Goal: Transaction & Acquisition: Purchase product/service

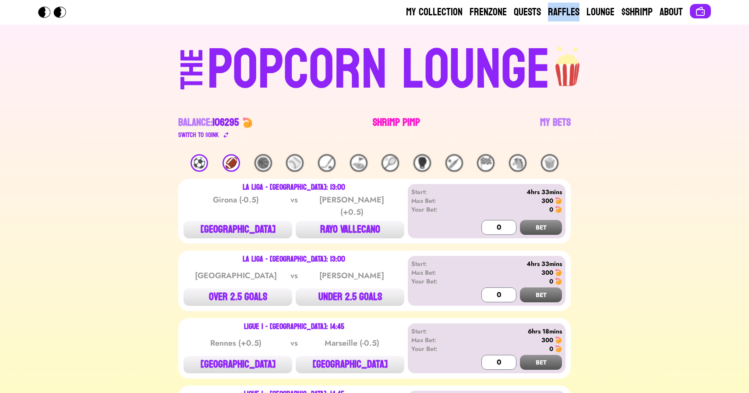
click at [384, 119] on link "Shrimp Pimp" at bounding box center [396, 128] width 47 height 25
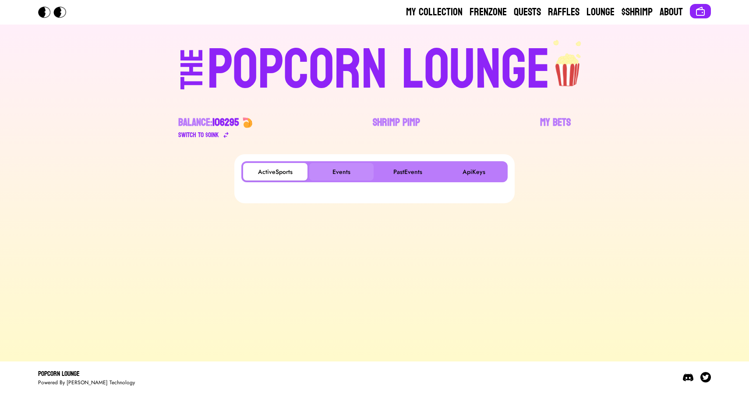
click at [340, 170] on button "Events" at bounding box center [341, 172] width 64 height 18
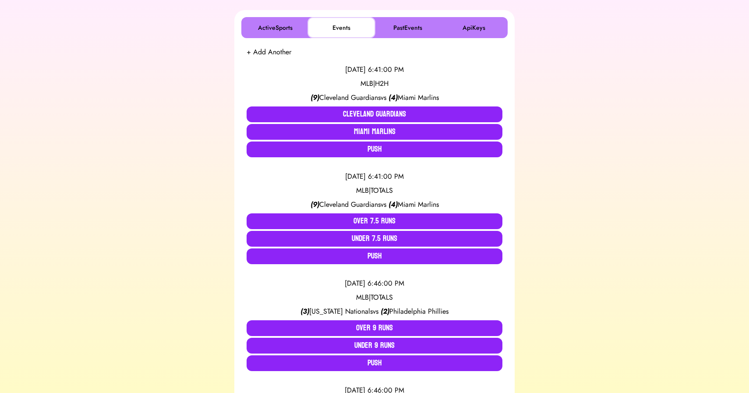
scroll to position [147, 0]
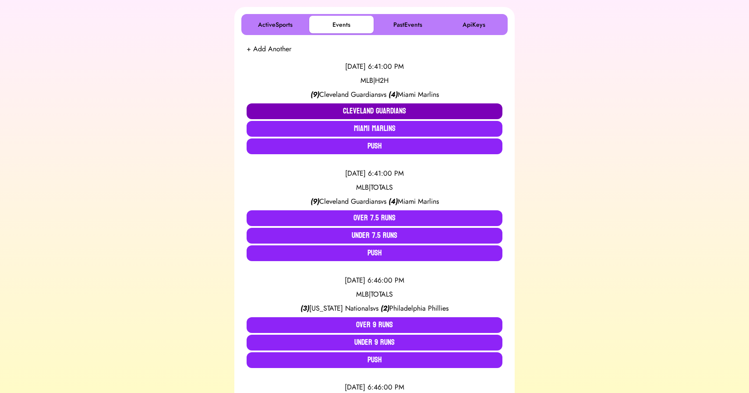
click at [333, 111] on button "Cleveland Guardians" at bounding box center [375, 111] width 256 height 16
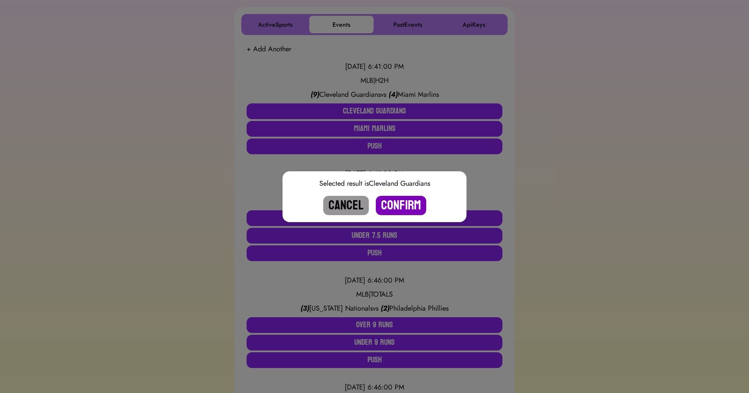
click at [393, 204] on button "Confirm" at bounding box center [401, 205] width 50 height 19
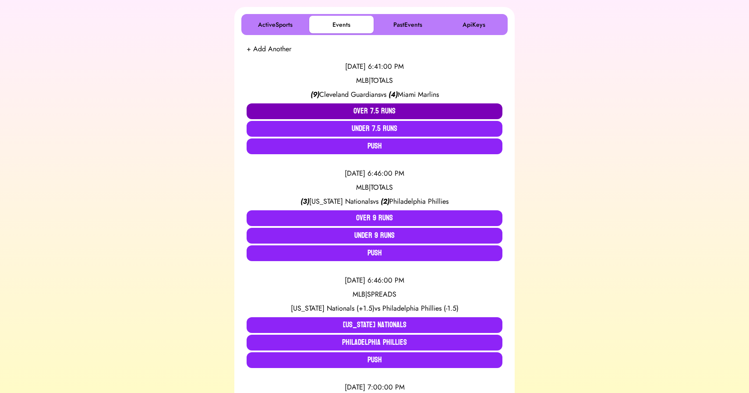
click at [357, 105] on button "Over 7.5 Runs" at bounding box center [375, 111] width 256 height 16
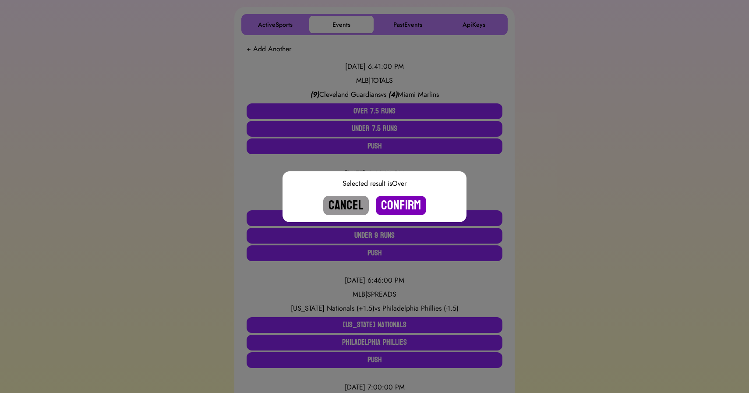
click at [398, 203] on button "Confirm" at bounding box center [401, 205] width 50 height 19
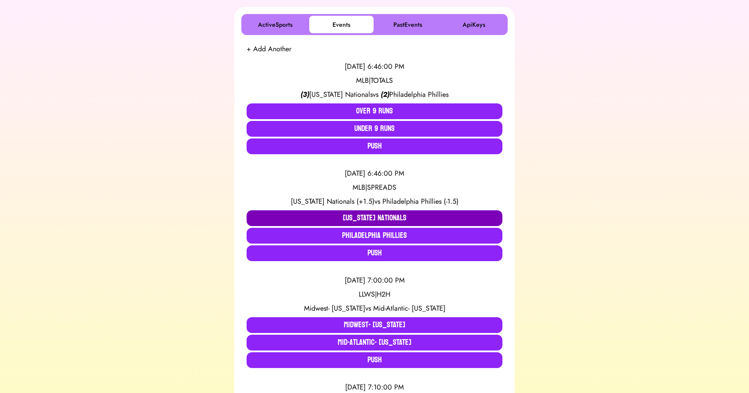
click at [340, 216] on button "[US_STATE] Nationals" at bounding box center [375, 218] width 256 height 16
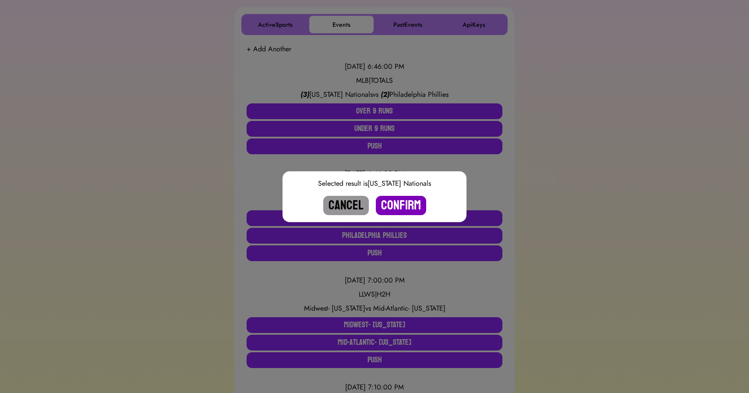
click at [391, 204] on button "Confirm" at bounding box center [401, 205] width 50 height 19
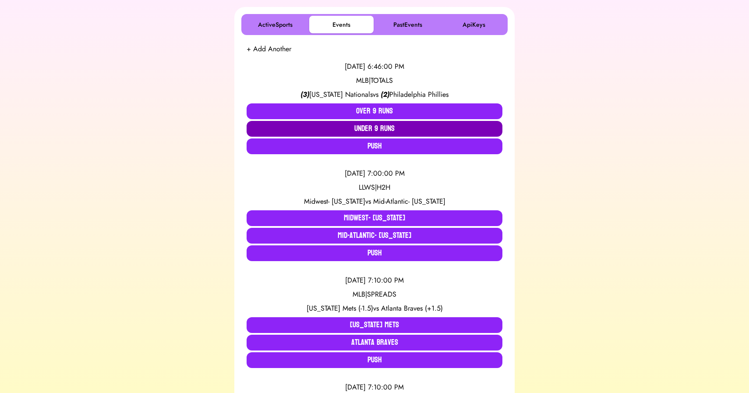
click at [357, 127] on button "Under 9 Runs" at bounding box center [375, 129] width 256 height 16
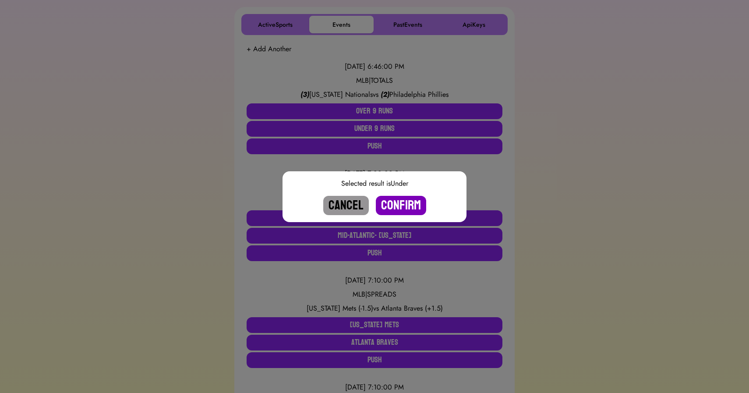
click at [395, 205] on button "Confirm" at bounding box center [401, 205] width 50 height 19
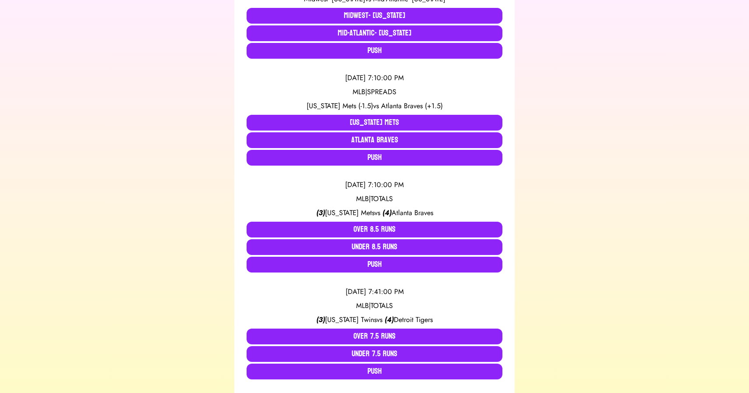
scroll to position [242, 0]
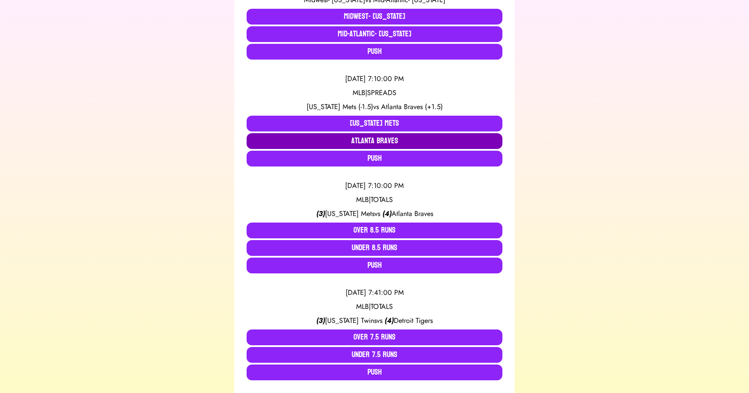
click at [371, 143] on button "Atlanta Braves" at bounding box center [375, 141] width 256 height 16
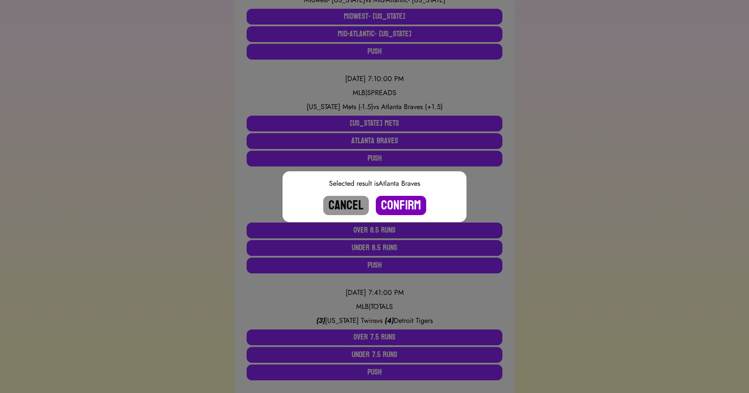
click at [401, 207] on button "Confirm" at bounding box center [401, 205] width 50 height 19
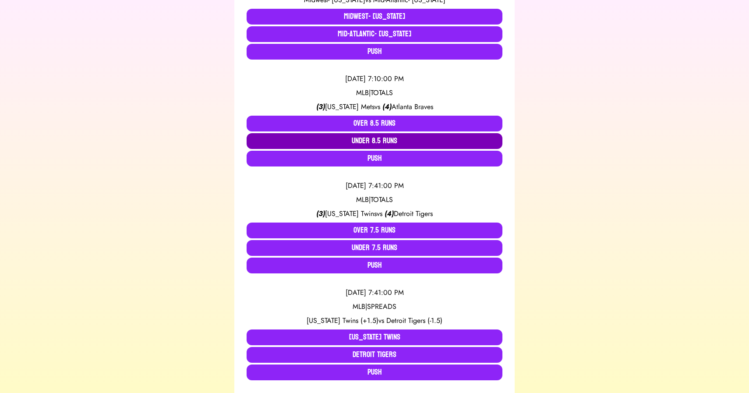
click at [371, 139] on button "Under 8.5 Runs" at bounding box center [375, 141] width 256 height 16
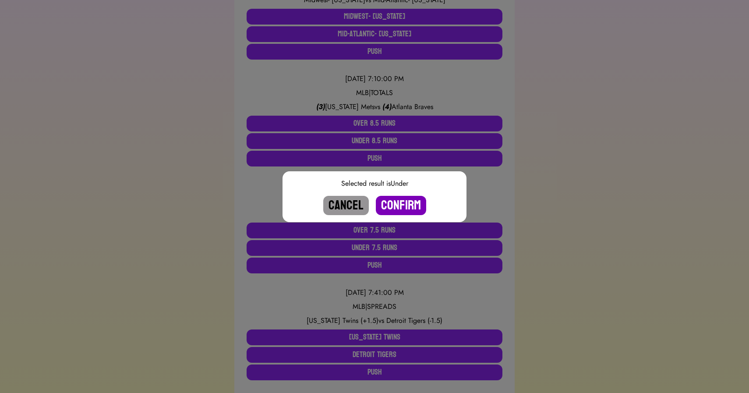
click at [399, 203] on button "Confirm" at bounding box center [401, 205] width 50 height 19
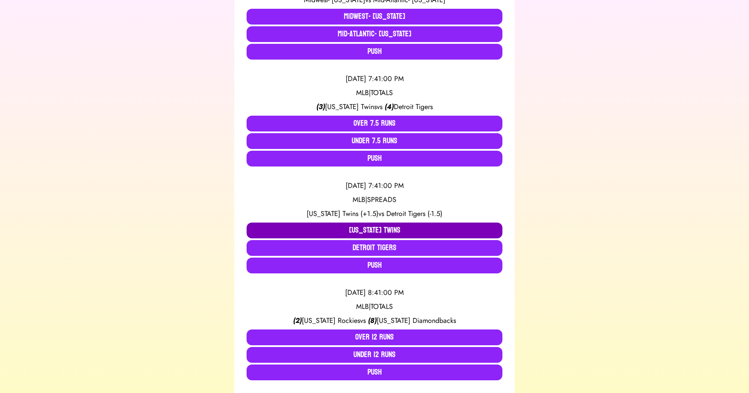
click at [371, 229] on button "[US_STATE] Twins" at bounding box center [375, 231] width 256 height 16
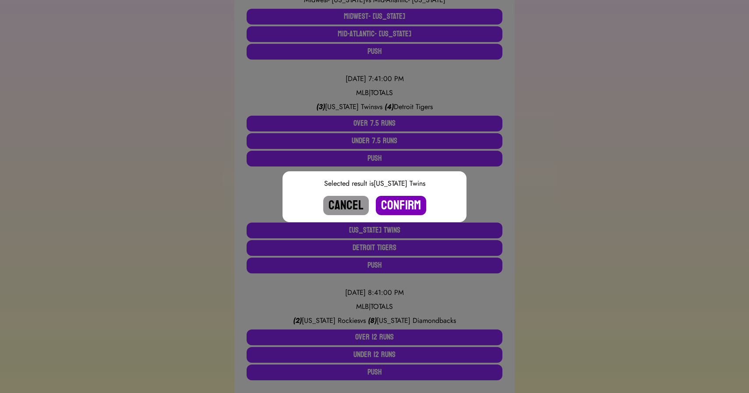
click at [399, 206] on button "Confirm" at bounding box center [401, 205] width 50 height 19
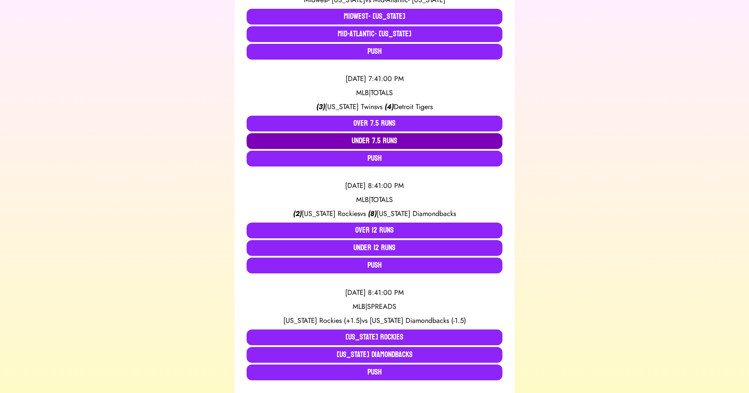
click at [383, 141] on button "Under 7.5 Runs" at bounding box center [375, 141] width 256 height 16
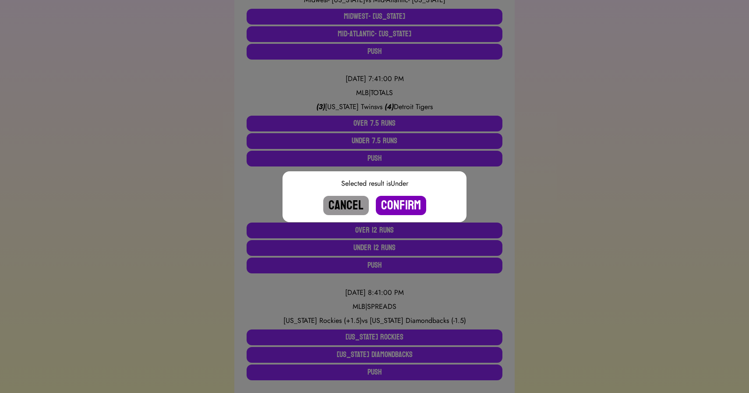
click at [400, 206] on button "Confirm" at bounding box center [401, 205] width 50 height 19
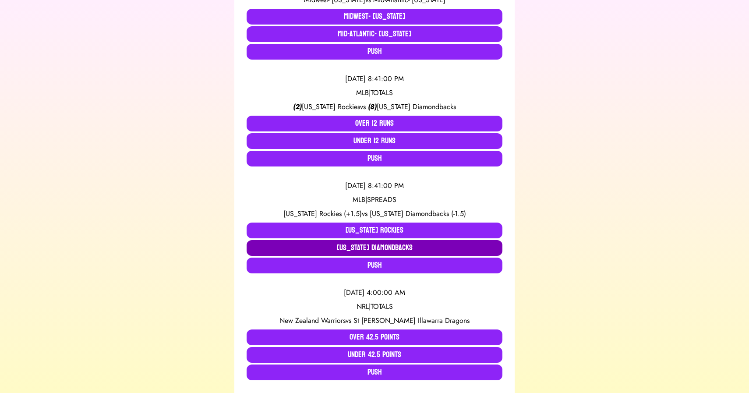
click at [380, 247] on button "[US_STATE] Diamondbacks" at bounding box center [375, 248] width 256 height 16
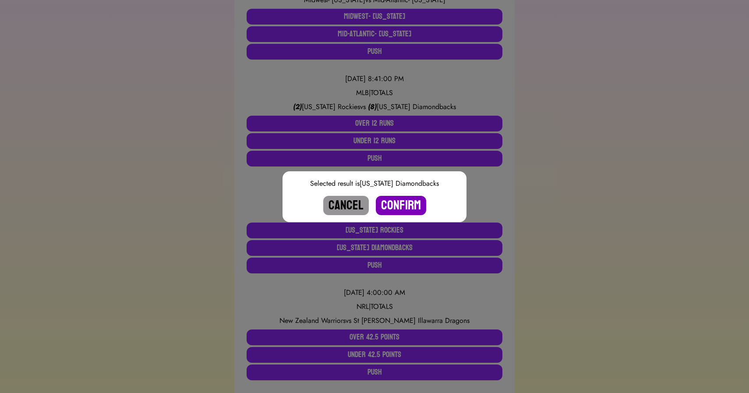
click at [399, 208] on button "Confirm" at bounding box center [401, 205] width 50 height 19
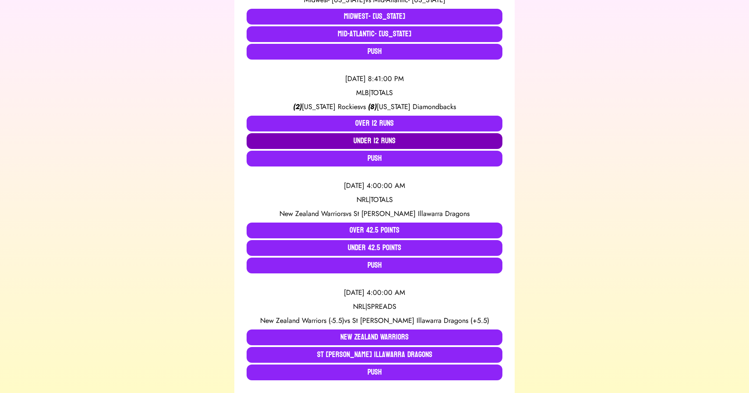
click at [365, 136] on button "Under 12 Runs" at bounding box center [375, 141] width 256 height 16
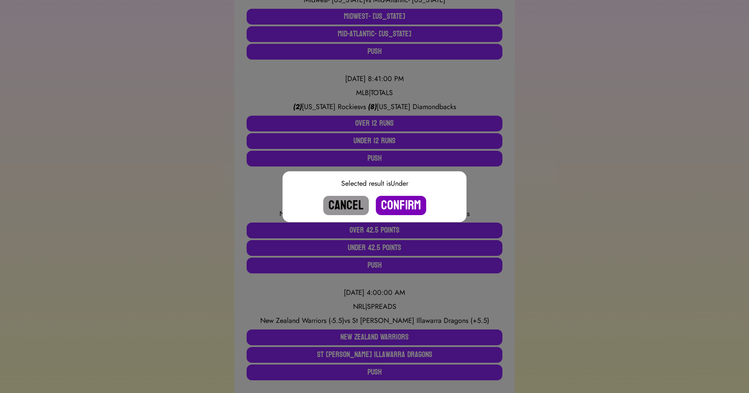
click at [398, 203] on button "Confirm" at bounding box center [401, 205] width 50 height 19
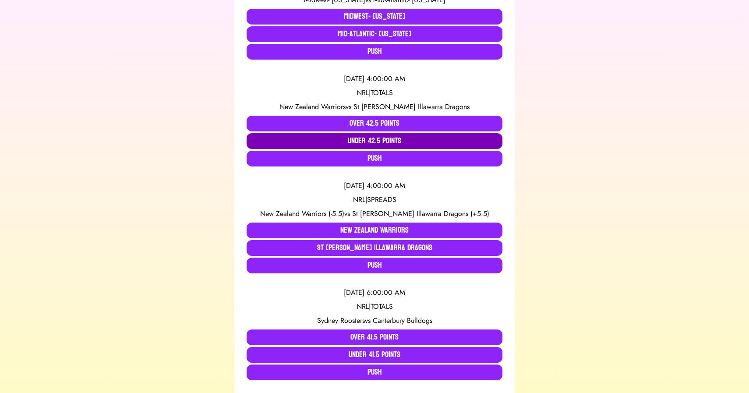
click at [335, 140] on button "Under 42.5 Points" at bounding box center [375, 141] width 256 height 16
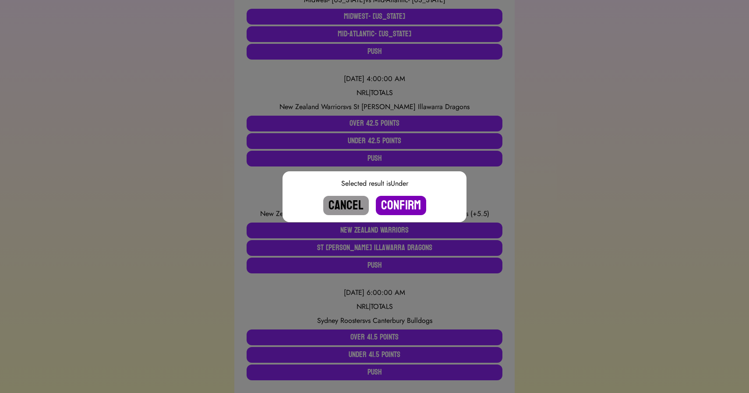
click at [401, 199] on button "Confirm" at bounding box center [401, 205] width 50 height 19
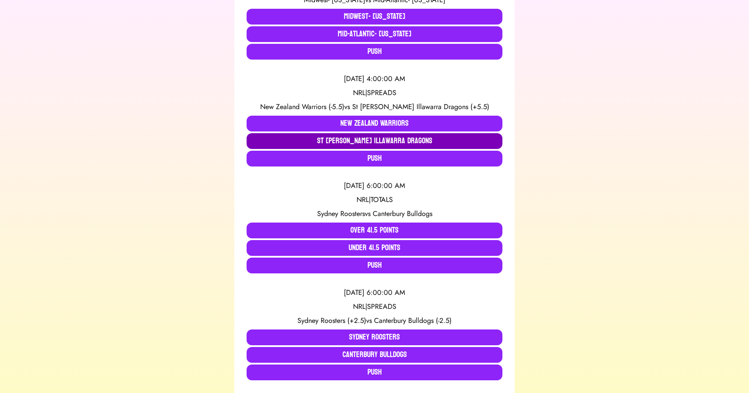
click at [361, 139] on button "St George Illawarra Dragons" at bounding box center [375, 141] width 256 height 16
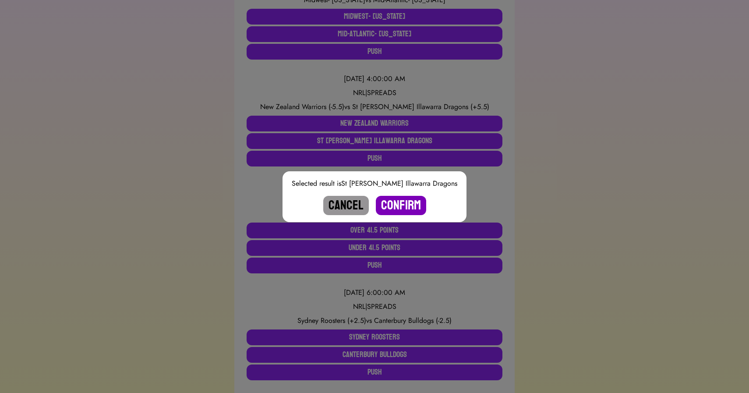
click at [395, 205] on button "Confirm" at bounding box center [401, 205] width 50 height 19
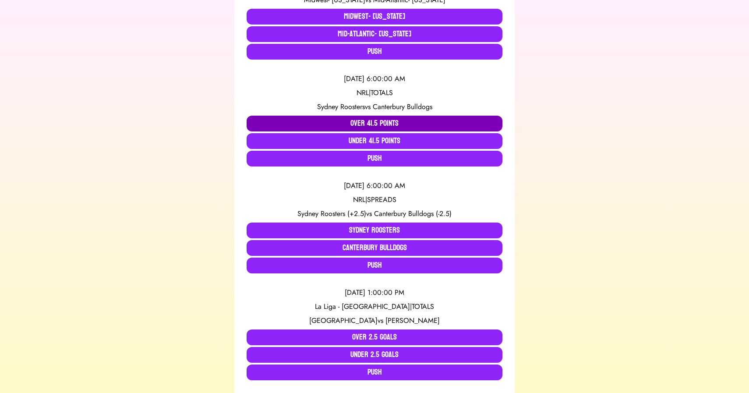
click at [350, 125] on button "Over 41.5 Points" at bounding box center [375, 124] width 256 height 16
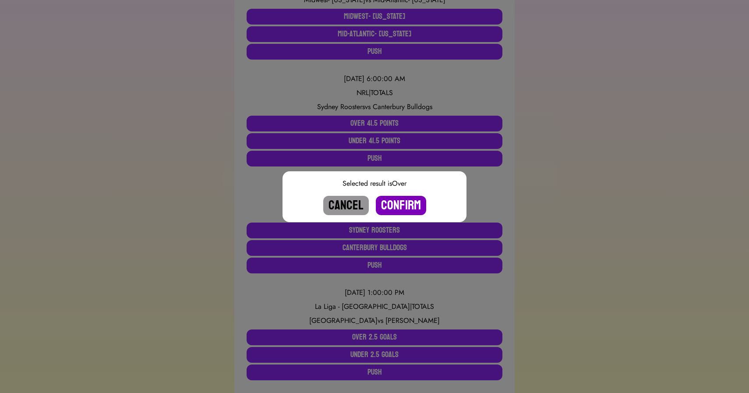
click at [396, 204] on button "Confirm" at bounding box center [401, 205] width 50 height 19
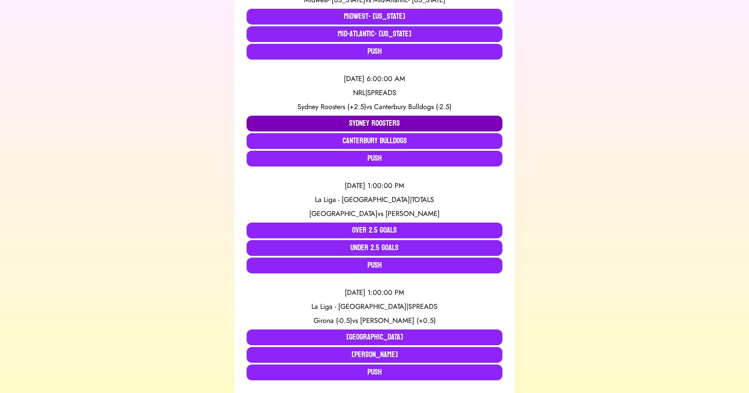
click at [367, 124] on button "Sydney Roosters" at bounding box center [375, 124] width 256 height 16
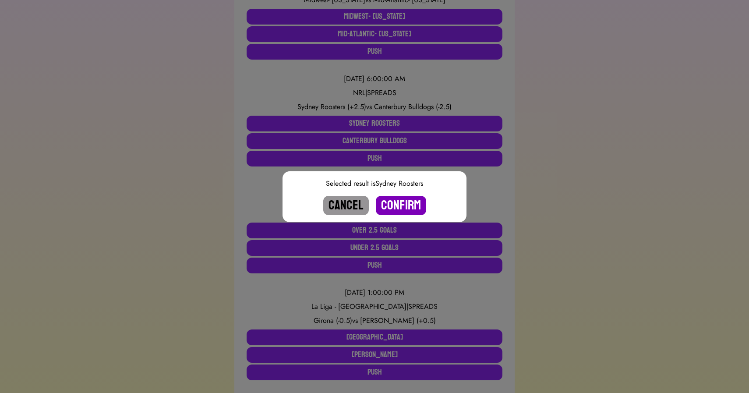
click at [405, 207] on button "Confirm" at bounding box center [401, 205] width 50 height 19
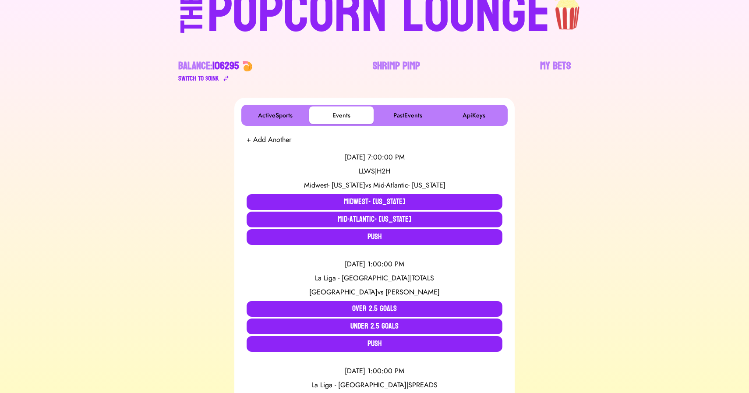
scroll to position [59, 0]
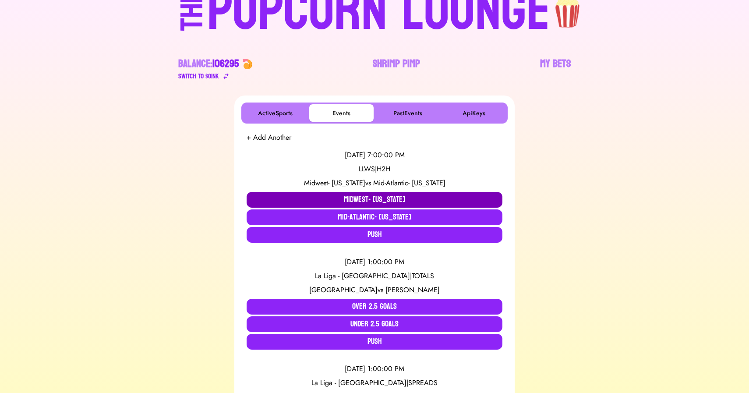
click at [286, 200] on button "Midwest- South Dakota" at bounding box center [375, 200] width 256 height 16
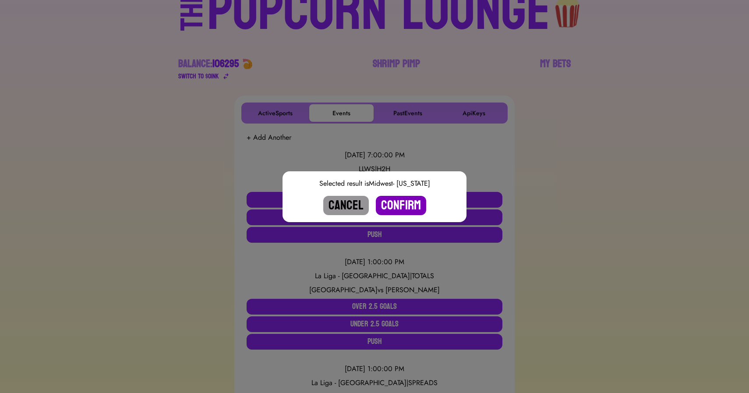
click at [402, 203] on button "Confirm" at bounding box center [401, 205] width 50 height 19
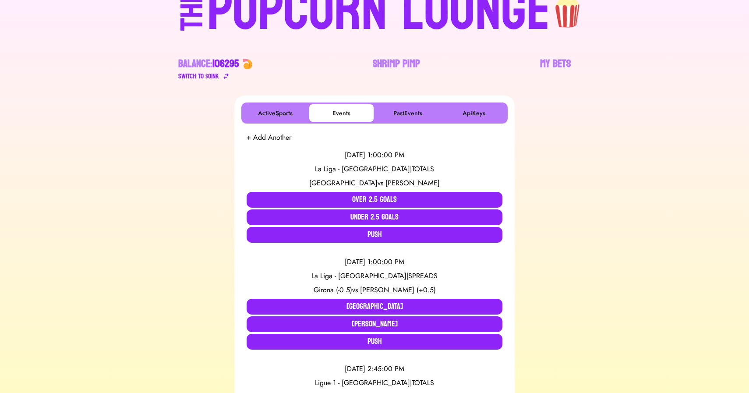
scroll to position [0, 0]
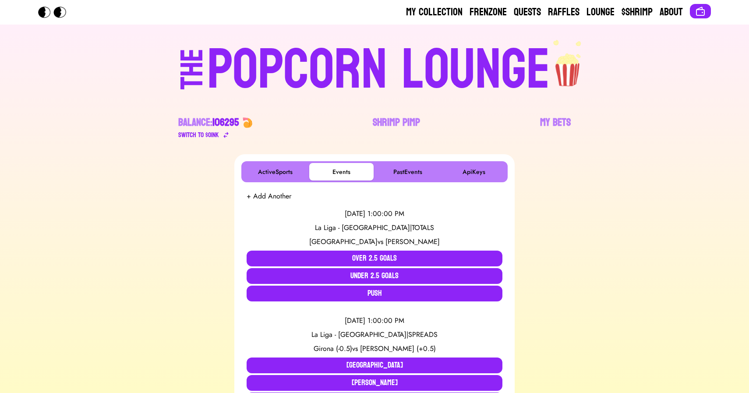
click at [300, 71] on div "POPCORN LOUNGE" at bounding box center [378, 70] width 343 height 56
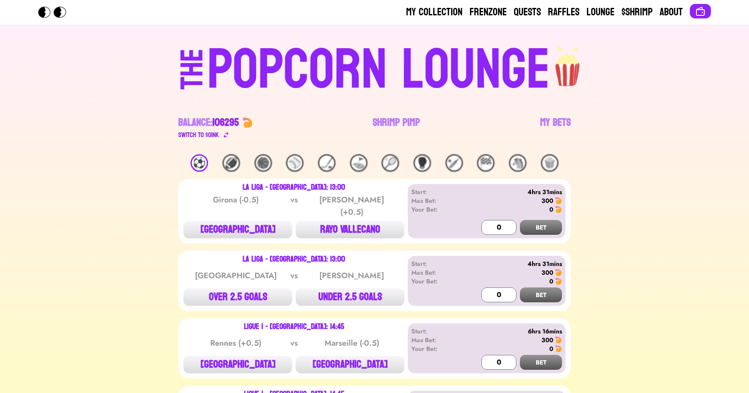
click at [202, 165] on div "⚽️" at bounding box center [200, 163] width 18 height 18
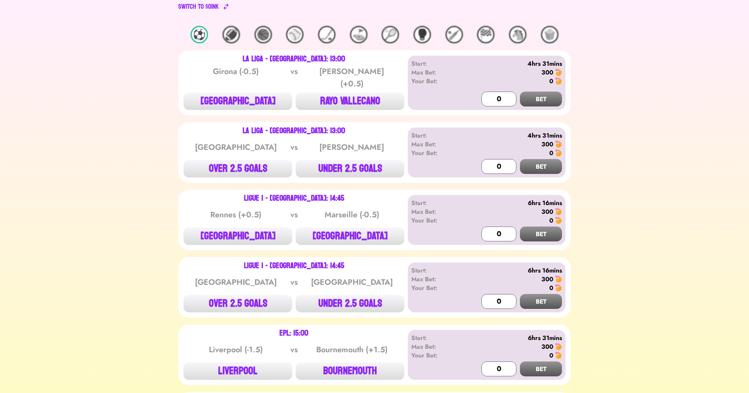
scroll to position [129, 0]
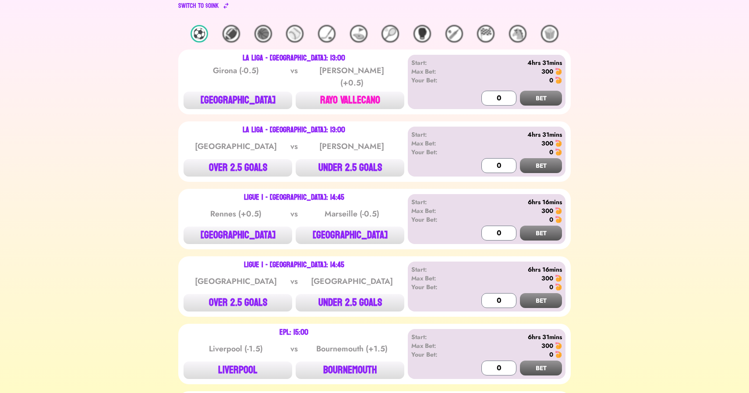
click at [357, 98] on button "RAYO VALLECANO" at bounding box center [350, 101] width 109 height 18
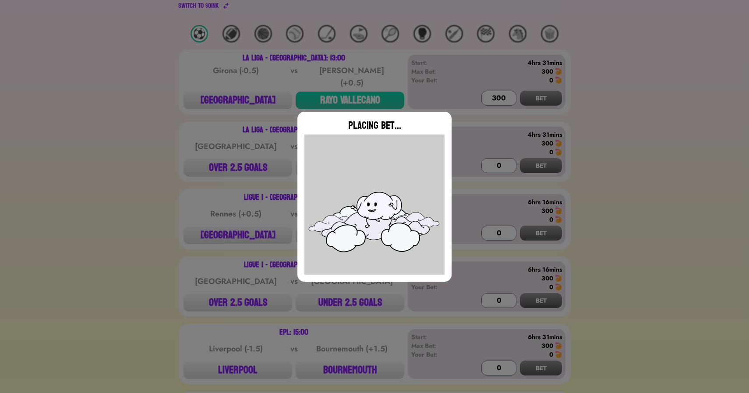
type input "0"
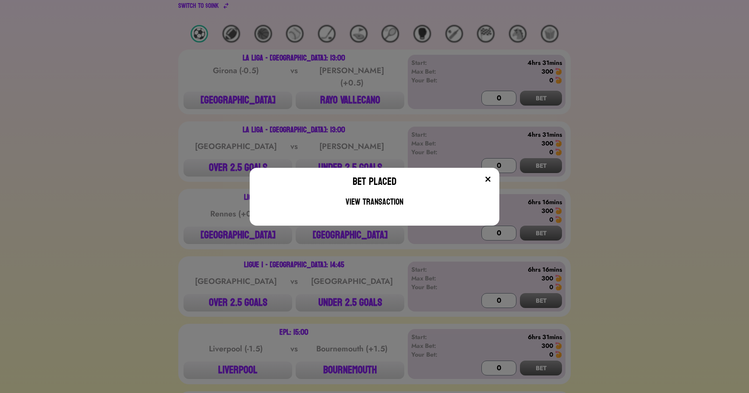
click at [340, 147] on div "Bet Placed View Transaction" at bounding box center [374, 196] width 749 height 393
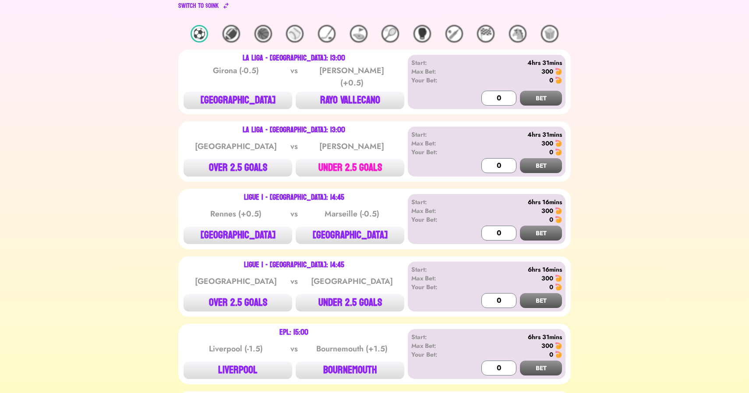
click at [341, 159] on button "UNDER 2.5 GOALS" at bounding box center [350, 168] width 109 height 18
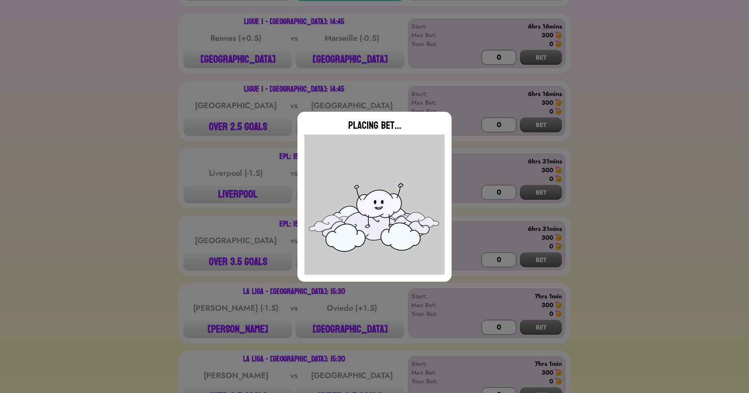
type input "0"
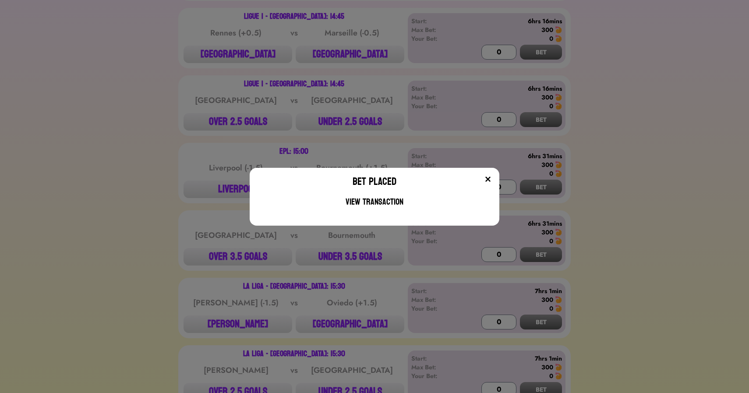
click at [158, 190] on div "Bet Placed View Transaction" at bounding box center [374, 196] width 749 height 393
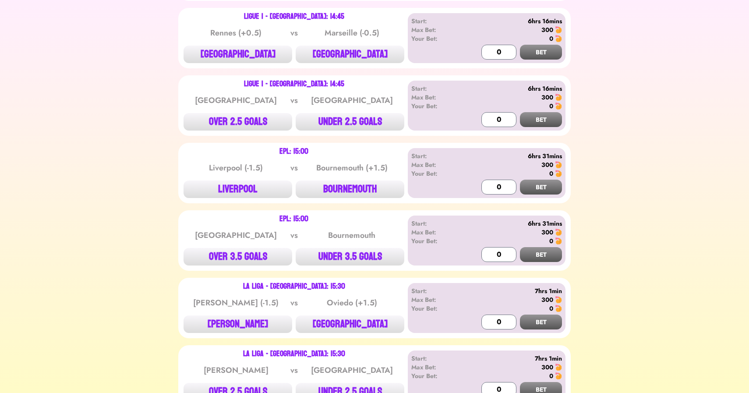
scroll to position [357, 0]
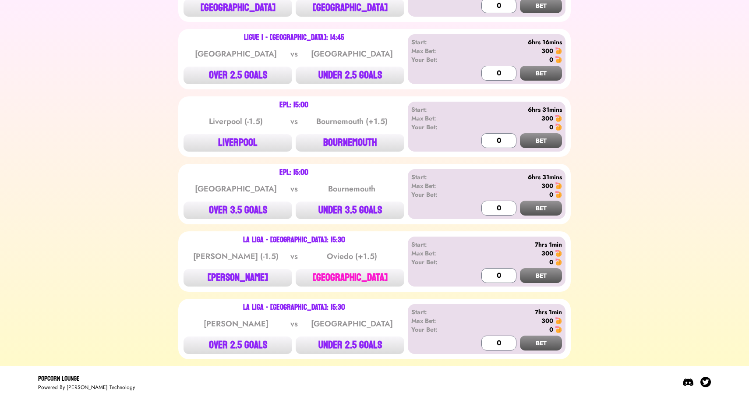
click at [355, 269] on button "[GEOGRAPHIC_DATA]" at bounding box center [350, 278] width 109 height 18
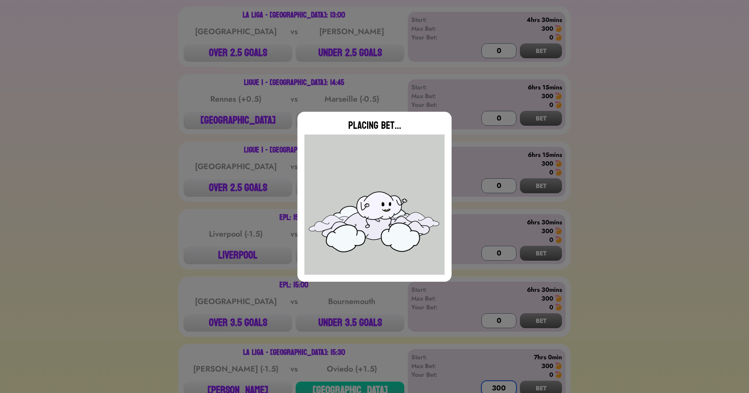
scroll to position [259, 0]
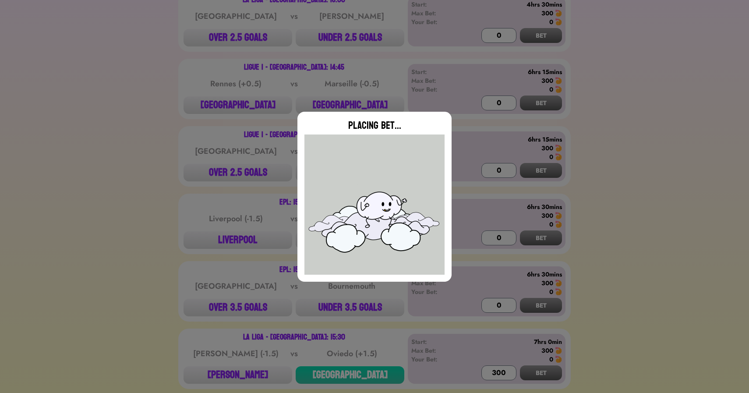
type input "0"
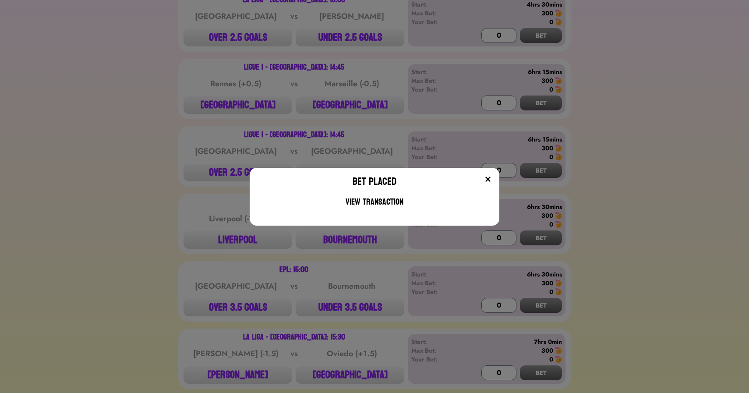
click at [216, 81] on div "Bet Placed View Transaction" at bounding box center [374, 196] width 749 height 393
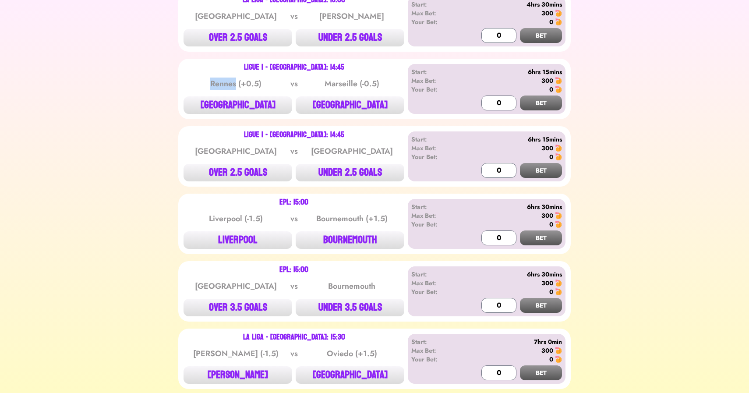
click at [216, 81] on div "Rennes (+0.5)" at bounding box center [236, 84] width 88 height 12
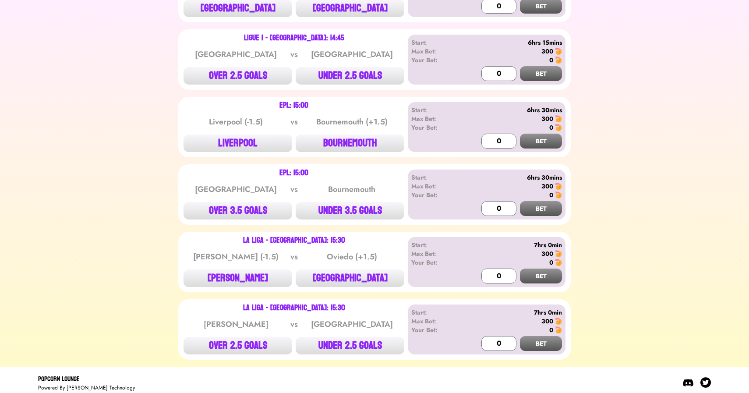
scroll to position [357, 0]
drag, startPoint x: 211, startPoint y: 117, endPoint x: 238, endPoint y: 117, distance: 27.2
click at [238, 117] on div "Liverpool (-1.5)" at bounding box center [236, 121] width 88 height 12
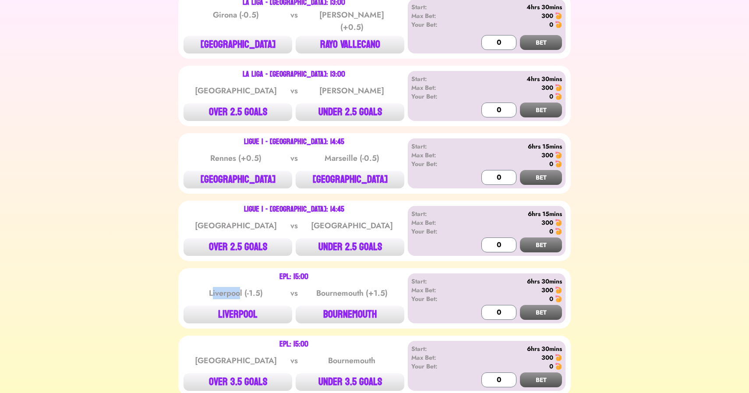
scroll to position [0, 0]
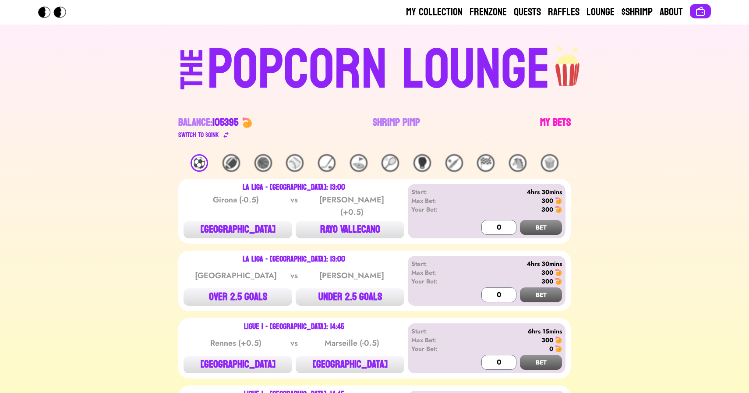
click at [568, 117] on link "My Bets" at bounding box center [555, 128] width 31 height 25
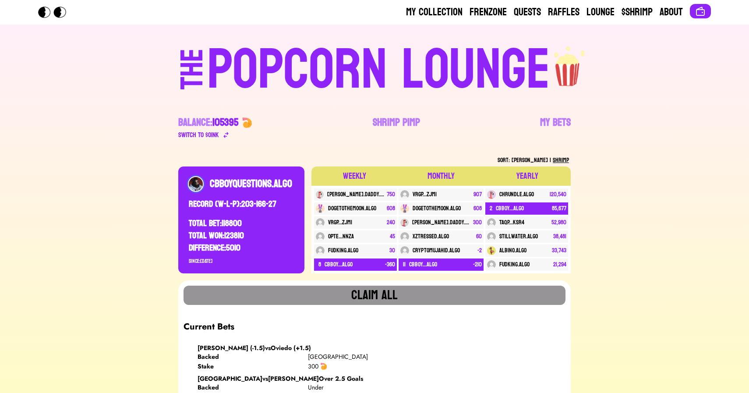
click at [289, 42] on div "POPCORN LOUNGE" at bounding box center [378, 70] width 343 height 56
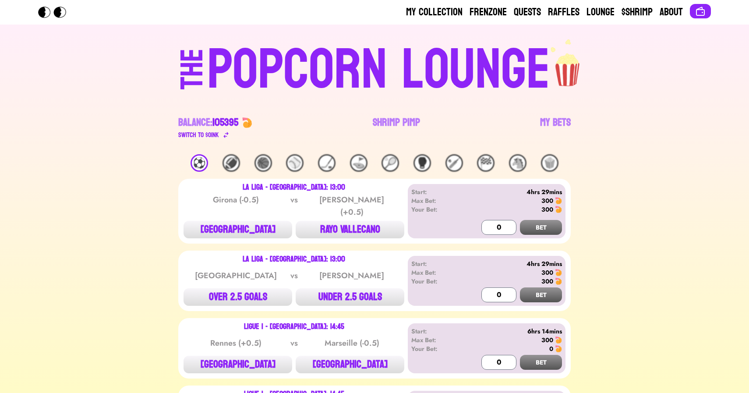
drag, startPoint x: 87, startPoint y: 65, endPoint x: 99, endPoint y: 85, distance: 23.4
click at [99, 85] on div "My Collection Frenzone Quests Raffles Lounge $Shrimp About THE POPCORN LOUNGE B…" at bounding box center [374, 377] width 749 height 754
click at [99, 85] on div "THE POPCORN LOUNGE Balance: 105395 Switch to $ OINK Shrimp Pimp My Bets" at bounding box center [374, 90] width 561 height 130
